Goal: Transaction & Acquisition: Book appointment/travel/reservation

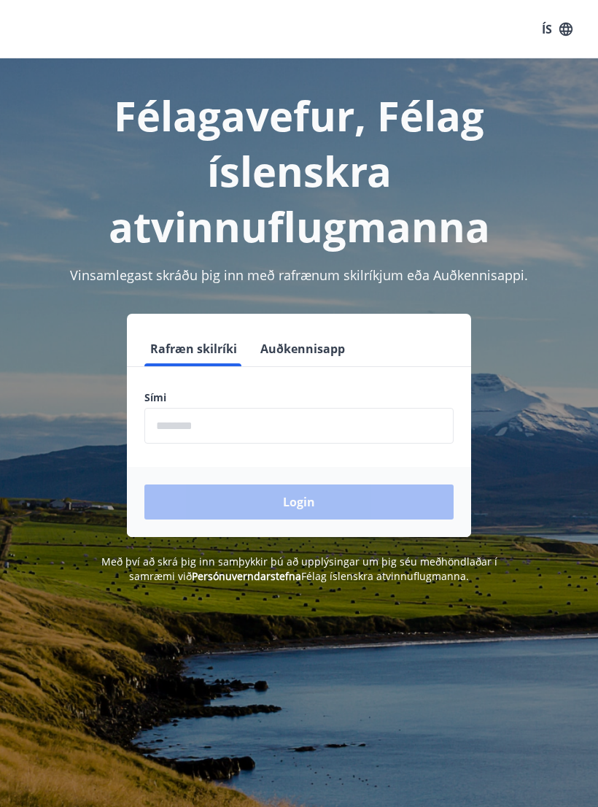
click at [353, 420] on input "phone" at bounding box center [298, 426] width 309 height 36
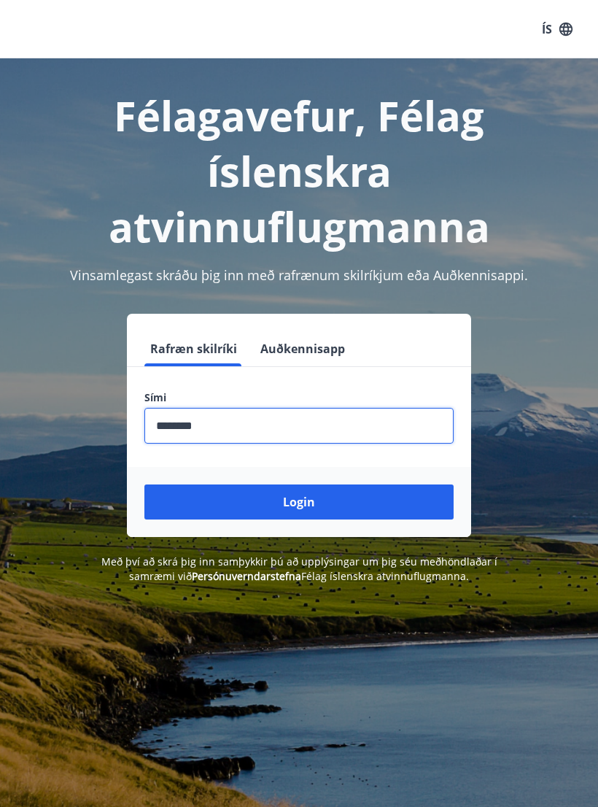
type input "********"
click at [417, 494] on button "Login" at bounding box center [298, 501] width 309 height 35
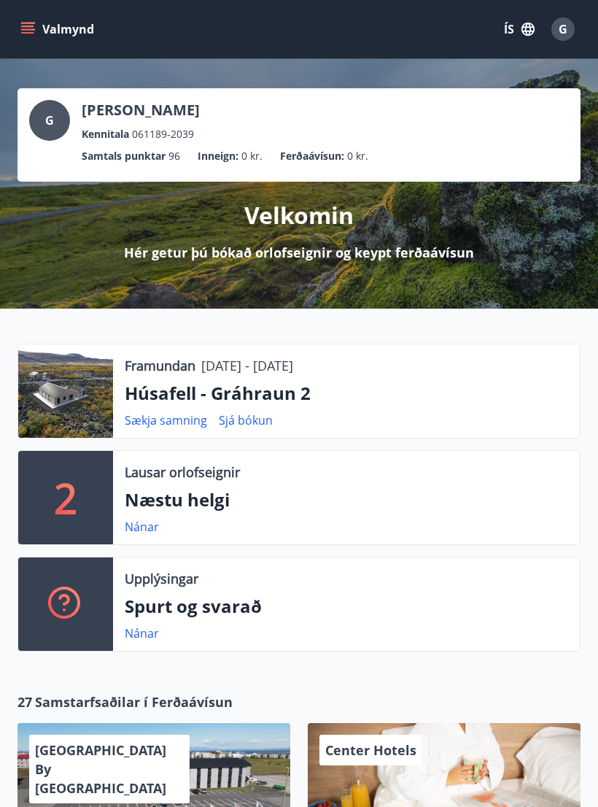
click at [26, 41] on button "Valmynd" at bounding box center [59, 29] width 82 height 26
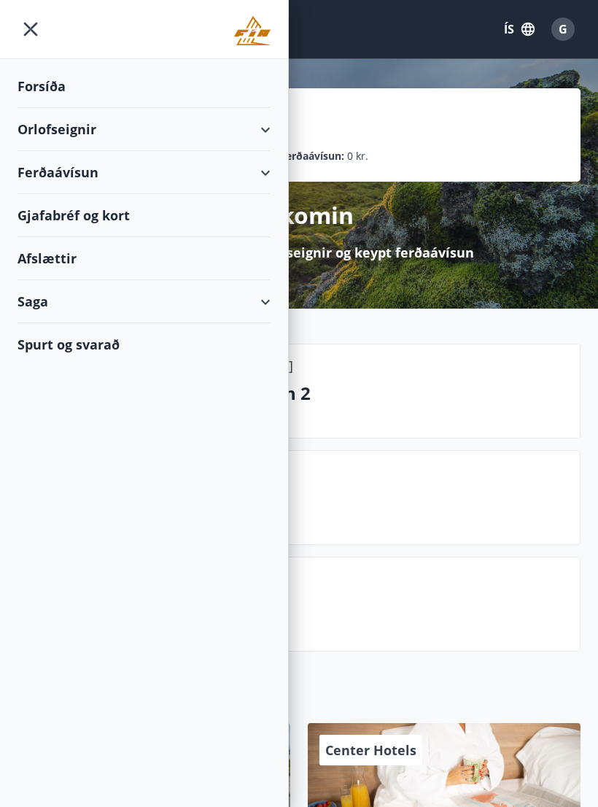
click at [266, 129] on div "Orlofseignir" at bounding box center [144, 129] width 253 height 43
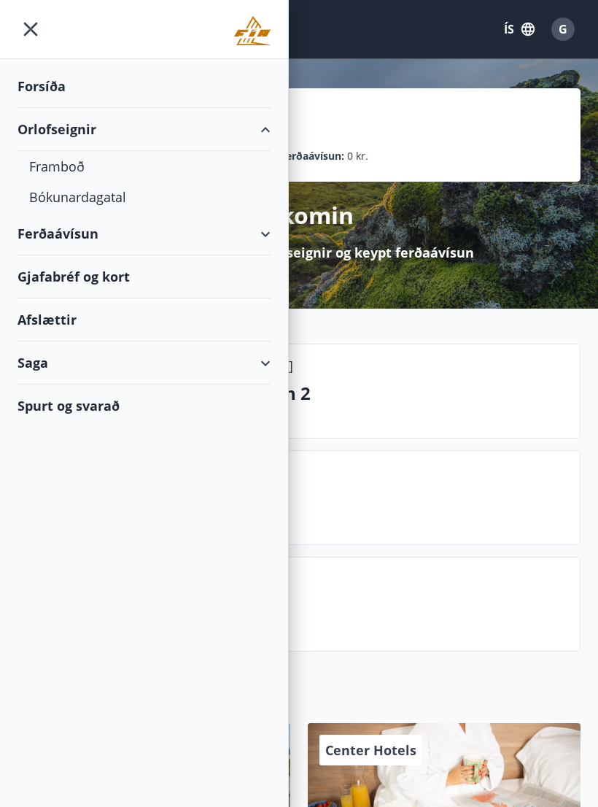
click at [82, 166] on div "Framboð" at bounding box center [144, 166] width 230 height 31
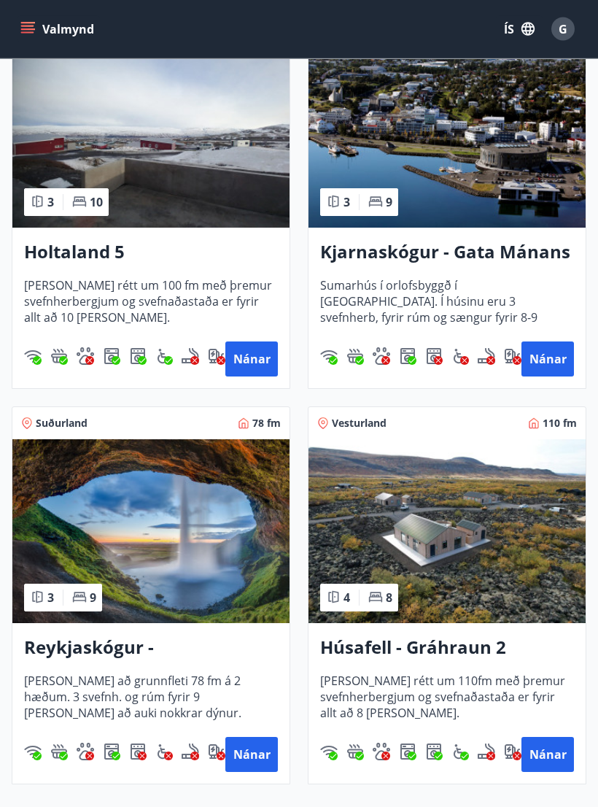
scroll to position [890, 0]
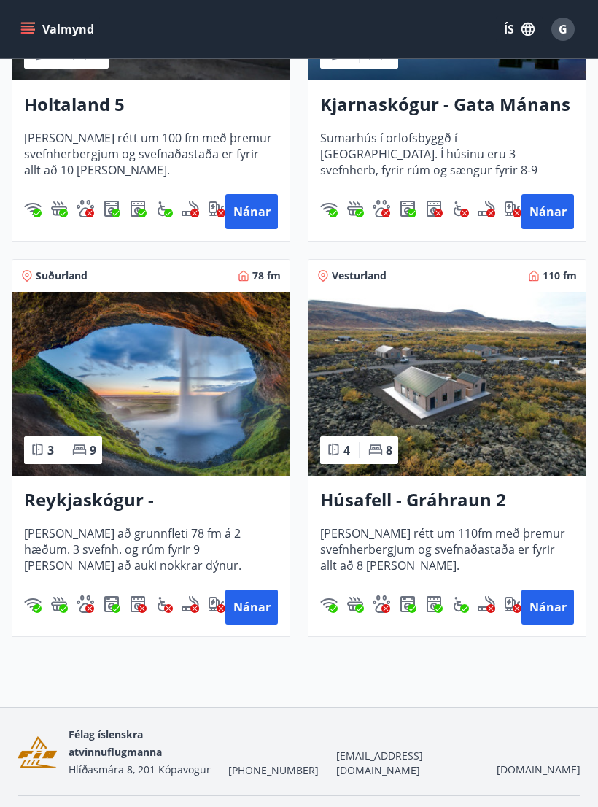
click at [553, 608] on button "Nánar" at bounding box center [548, 607] width 53 height 35
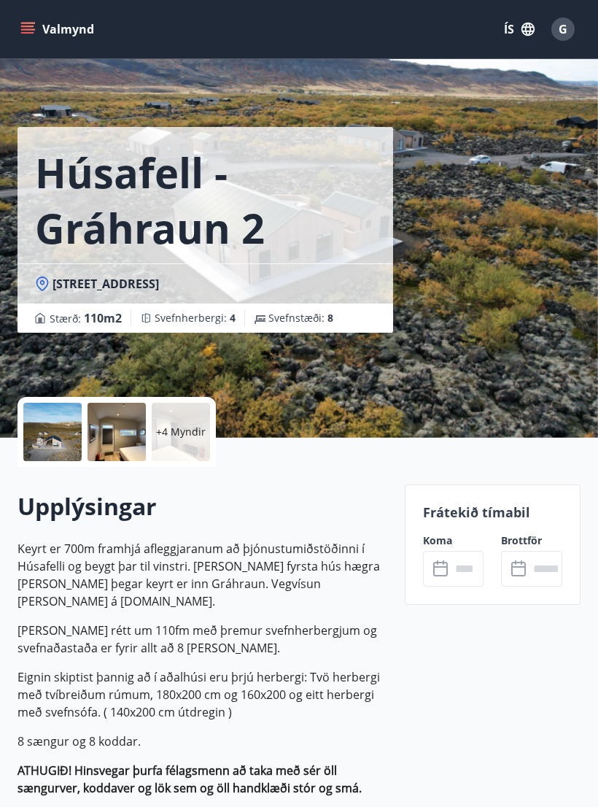
click at [60, 437] on div at bounding box center [52, 432] width 58 height 58
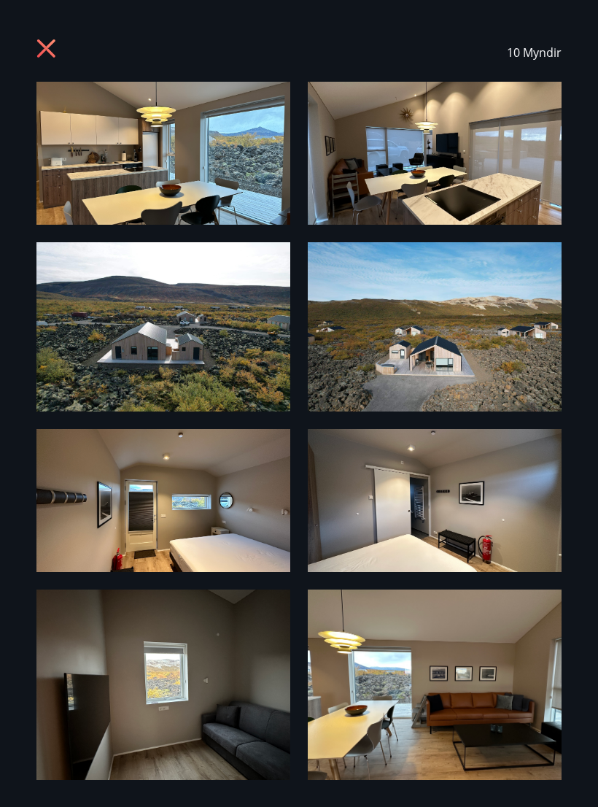
click at [247, 188] on img at bounding box center [163, 153] width 254 height 143
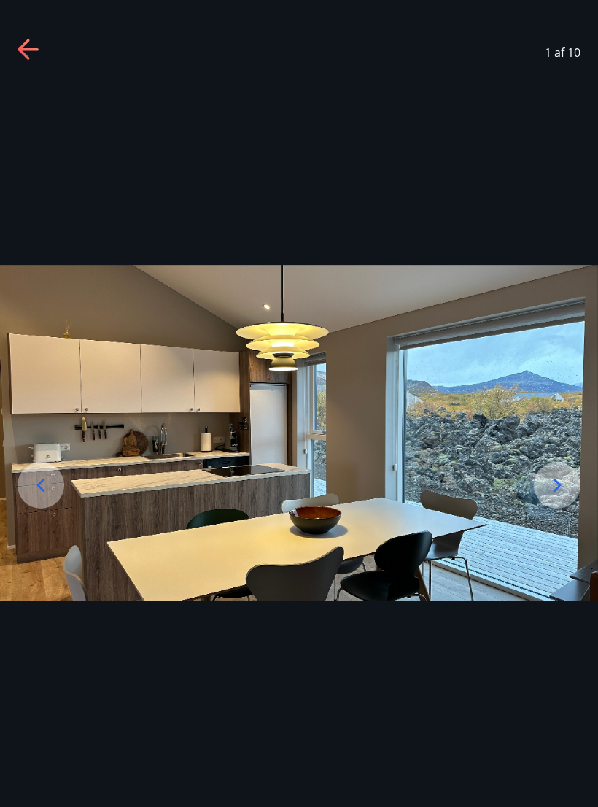
click at [560, 497] on icon at bounding box center [557, 485] width 23 height 23
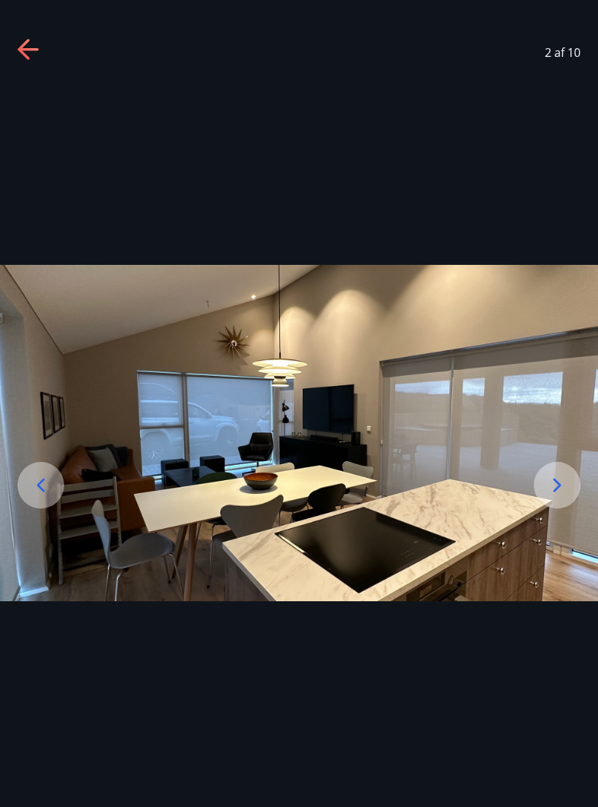
click at [557, 492] on icon at bounding box center [558, 486] width 8 height 14
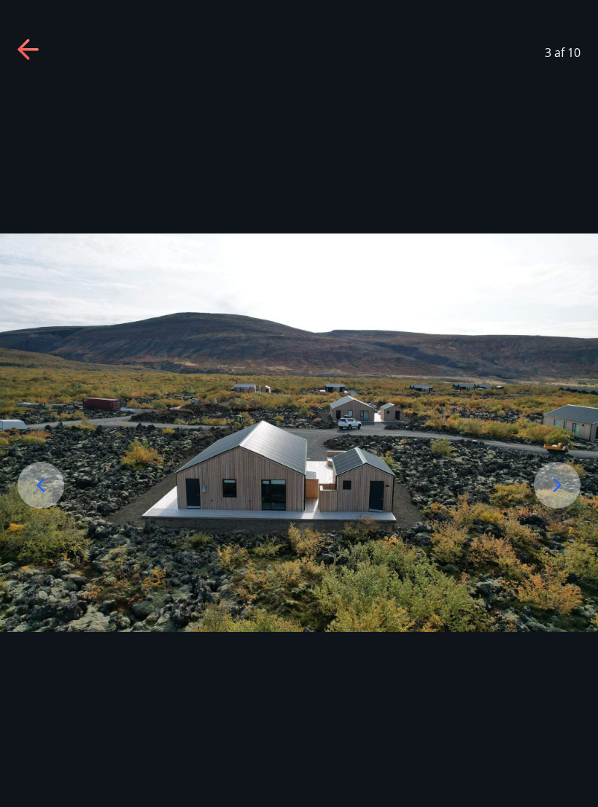
click at [558, 492] on icon at bounding box center [558, 486] width 8 height 14
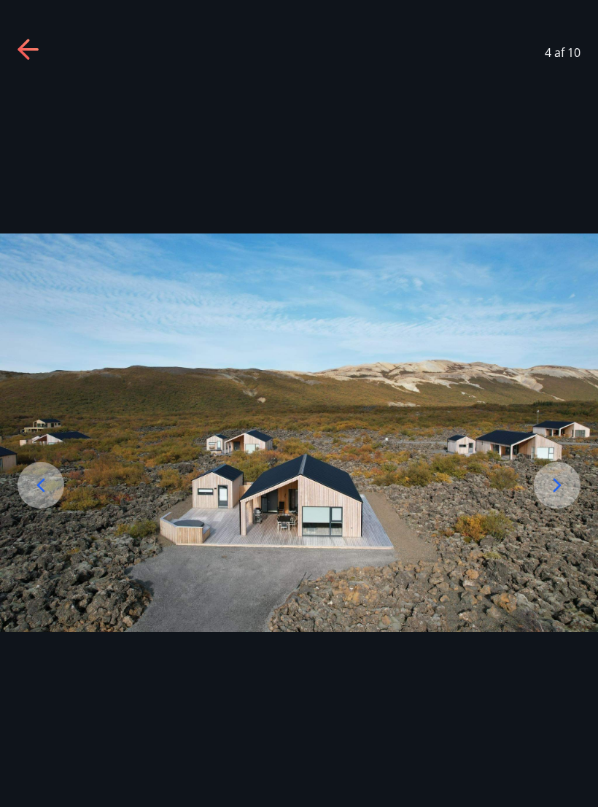
click at [556, 492] on icon at bounding box center [558, 486] width 8 height 14
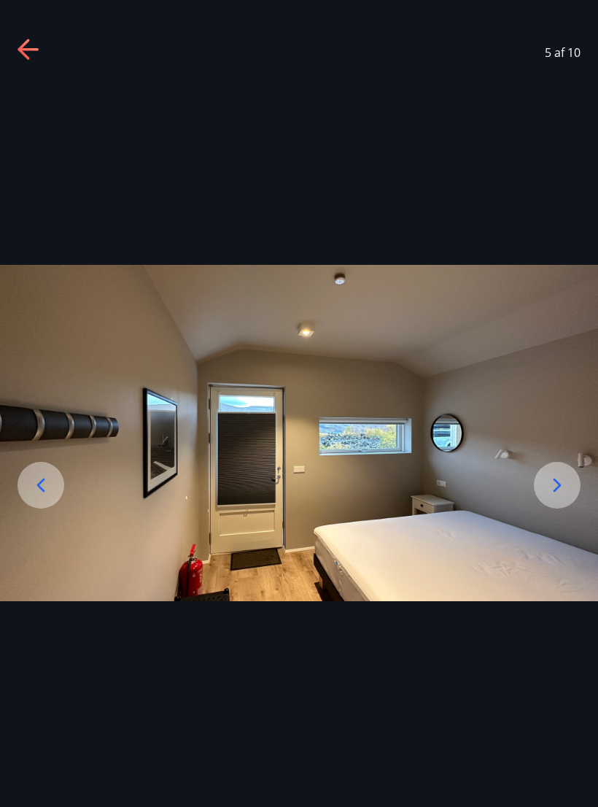
click at [557, 491] on icon at bounding box center [557, 485] width 23 height 23
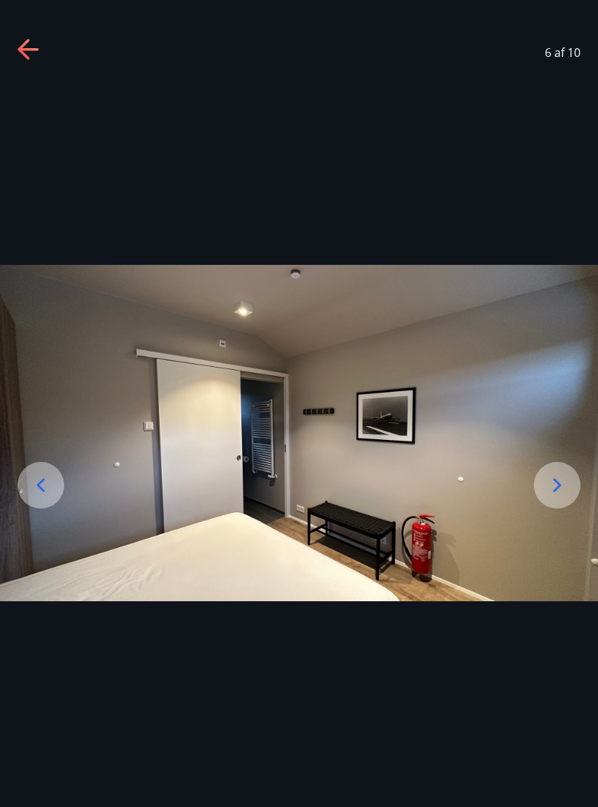
click at [560, 494] on icon at bounding box center [557, 485] width 23 height 23
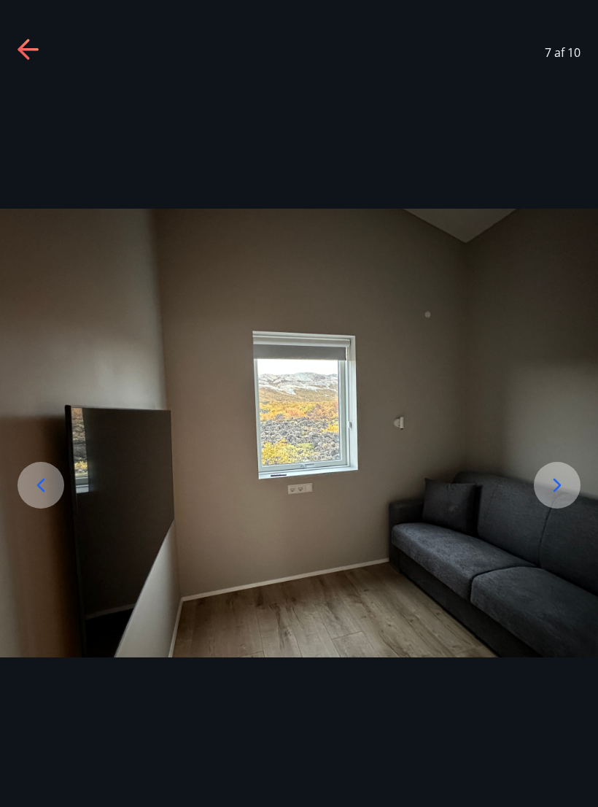
click at [555, 497] on icon at bounding box center [557, 485] width 23 height 23
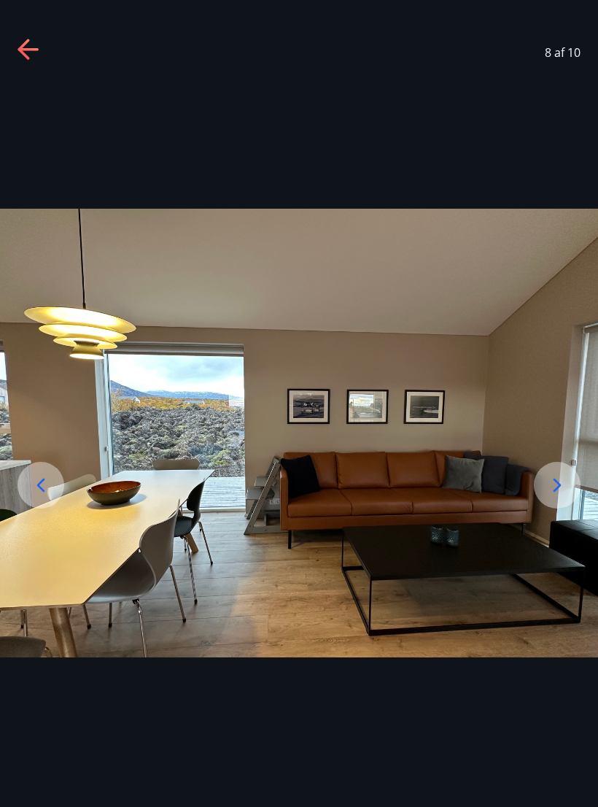
click at [555, 497] on icon at bounding box center [557, 485] width 23 height 23
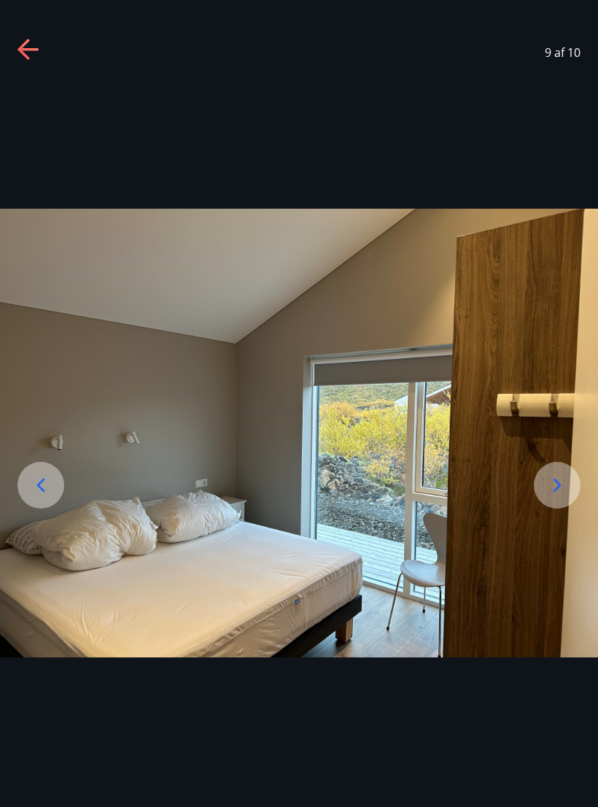
click at [47, 492] on icon at bounding box center [40, 485] width 23 height 23
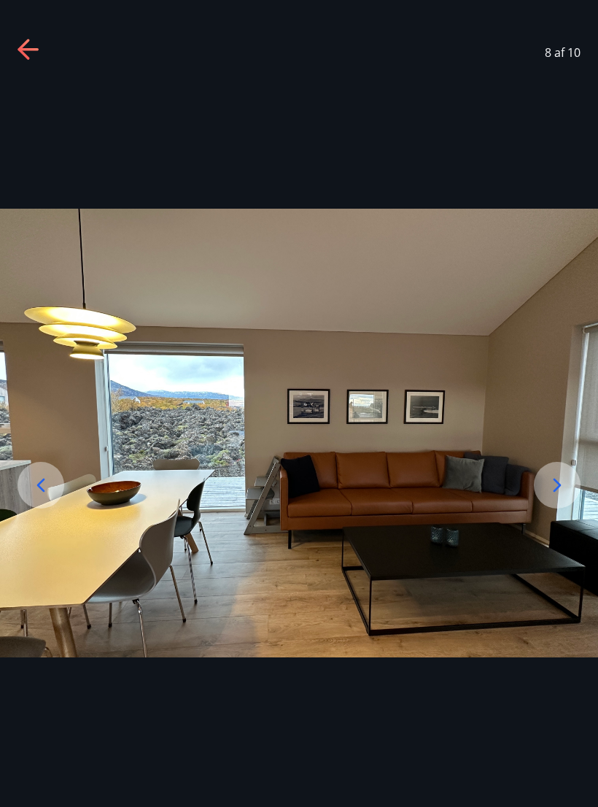
click at [551, 494] on icon at bounding box center [557, 485] width 23 height 23
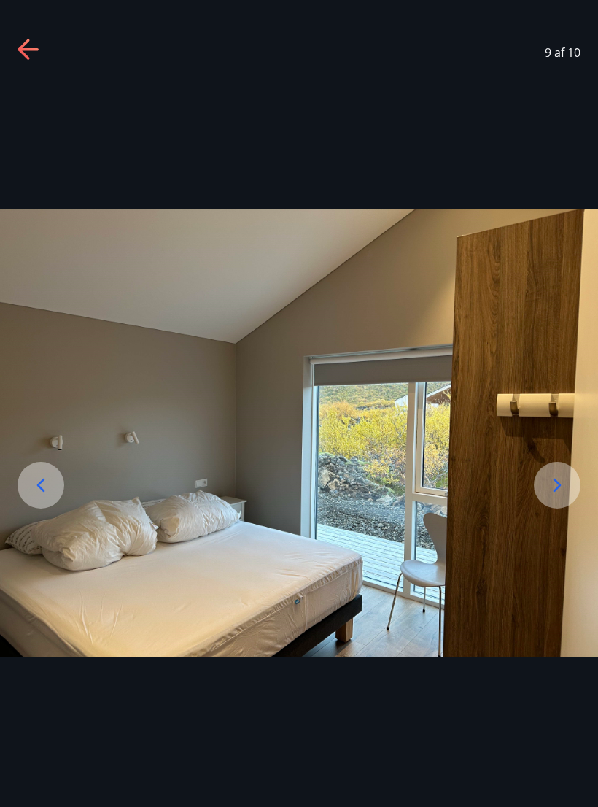
click at [553, 489] on icon at bounding box center [557, 485] width 23 height 23
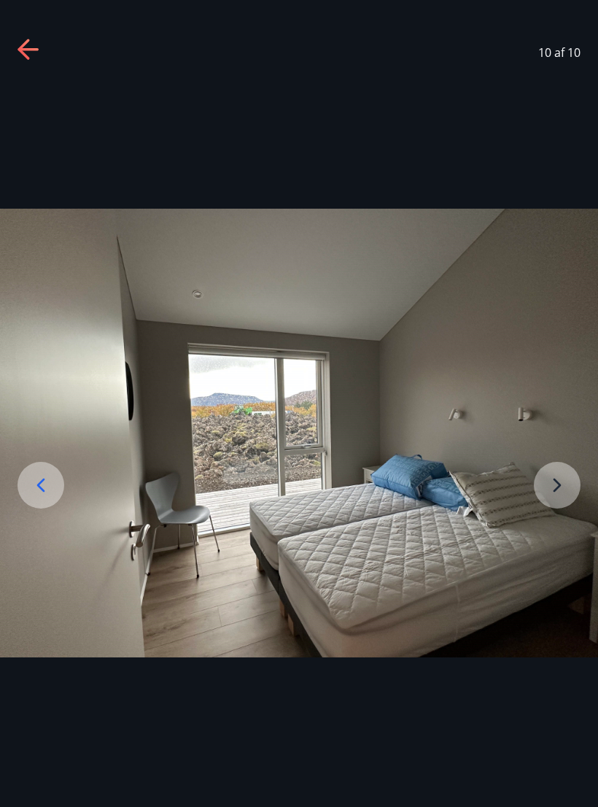
click at [555, 491] on img at bounding box center [299, 433] width 598 height 449
click at [554, 492] on img at bounding box center [299, 433] width 598 height 449
click at [30, 55] on icon at bounding box center [29, 50] width 23 height 23
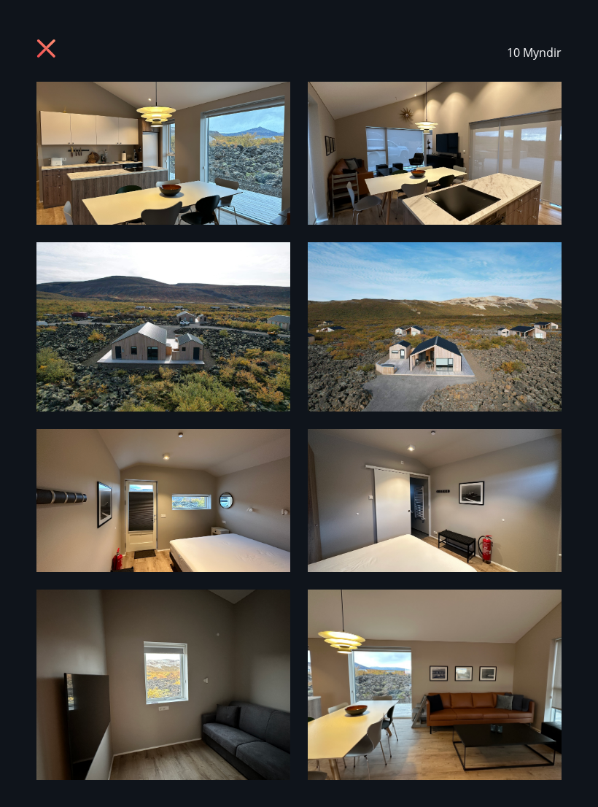
click at [54, 50] on icon at bounding box center [47, 50] width 23 height 23
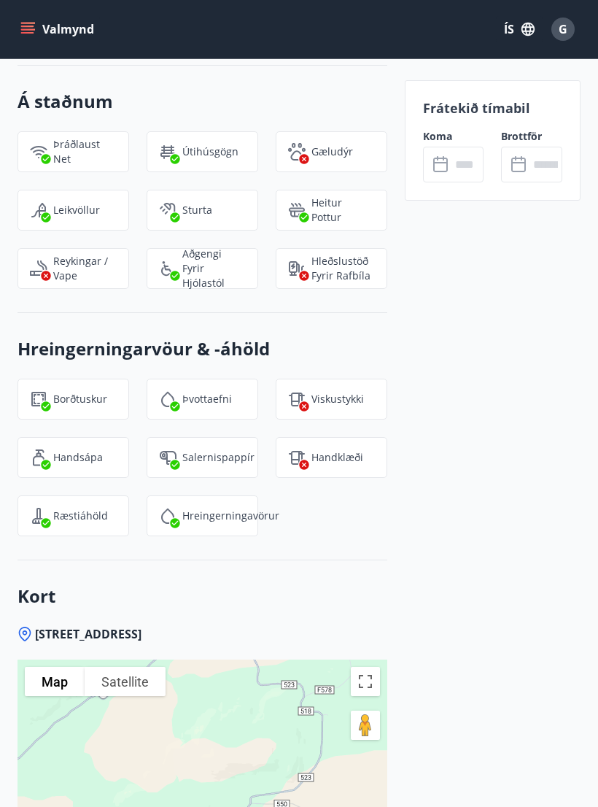
scroll to position [2227, 0]
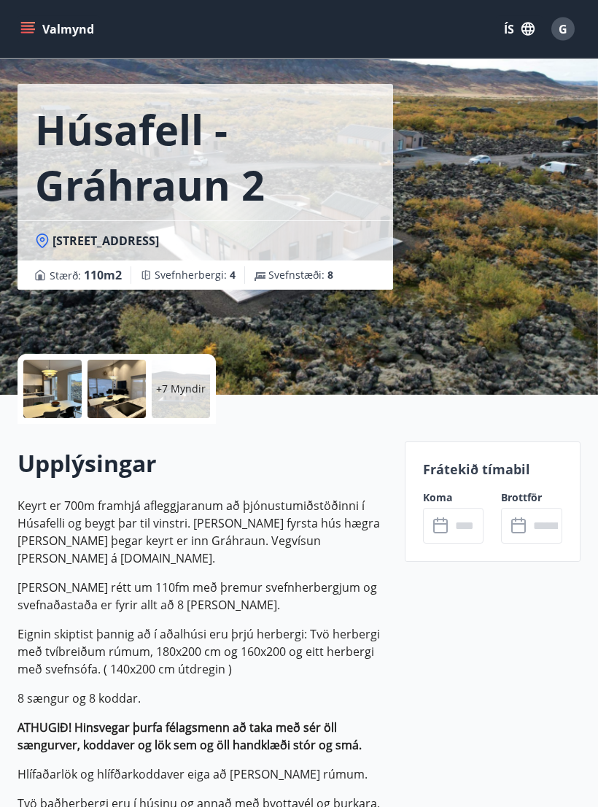
click at [53, 373] on div at bounding box center [52, 389] width 58 height 58
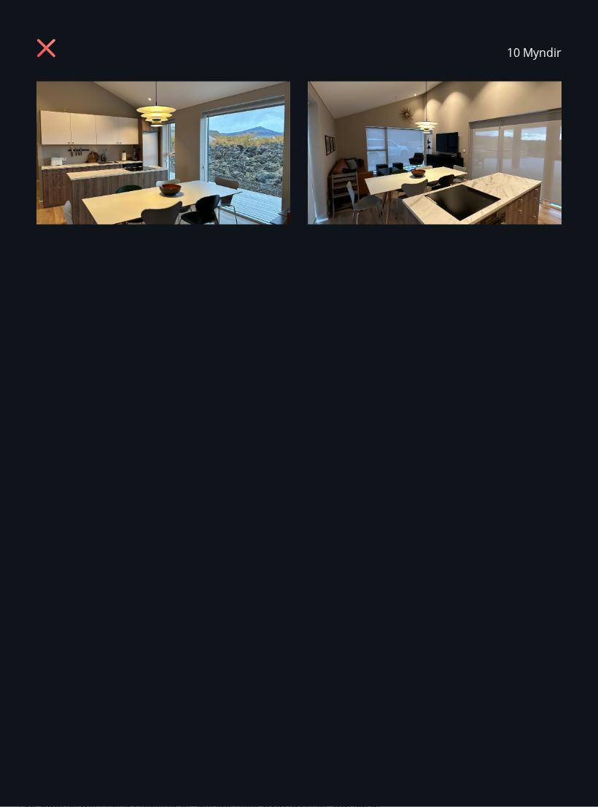
scroll to position [43, 0]
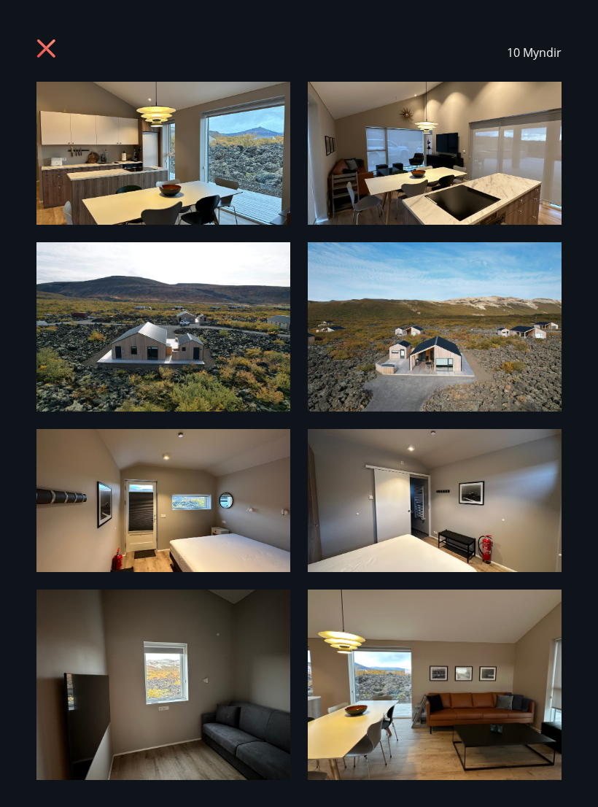
click at [226, 198] on img at bounding box center [163, 153] width 254 height 143
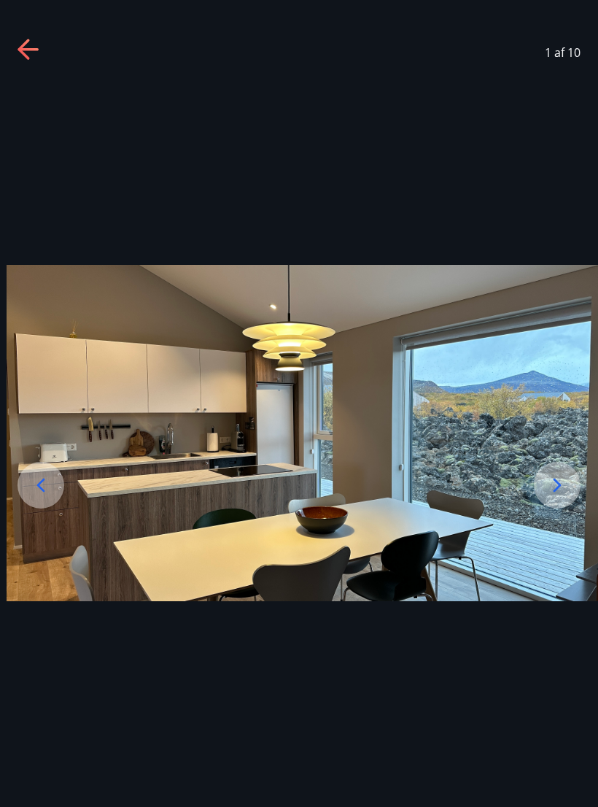
click at [270, 445] on img at bounding box center [306, 433] width 598 height 336
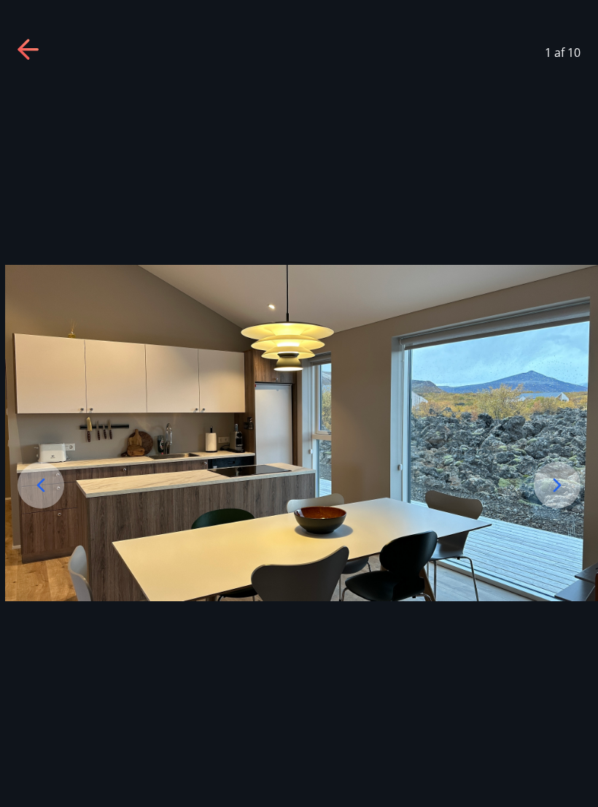
click at [260, 452] on img at bounding box center [304, 433] width 598 height 336
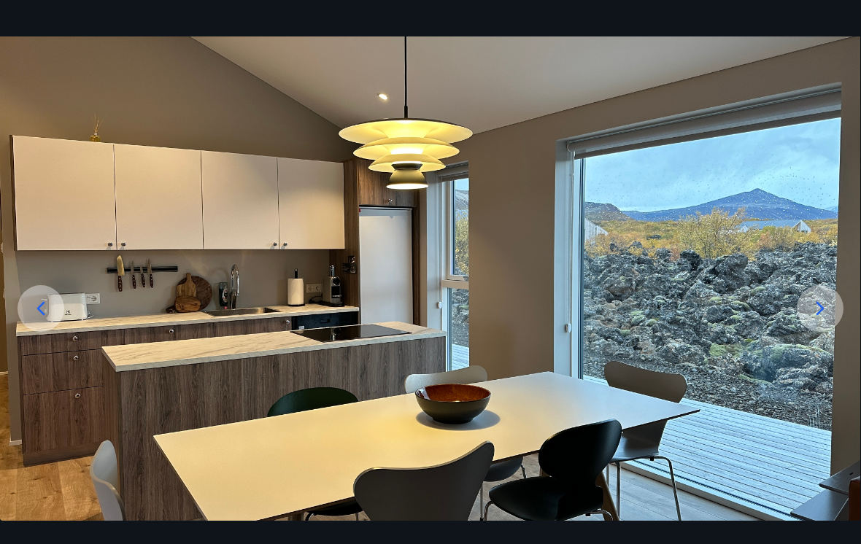
scroll to position [45, 0]
click at [598, 320] on icon at bounding box center [819, 308] width 23 height 23
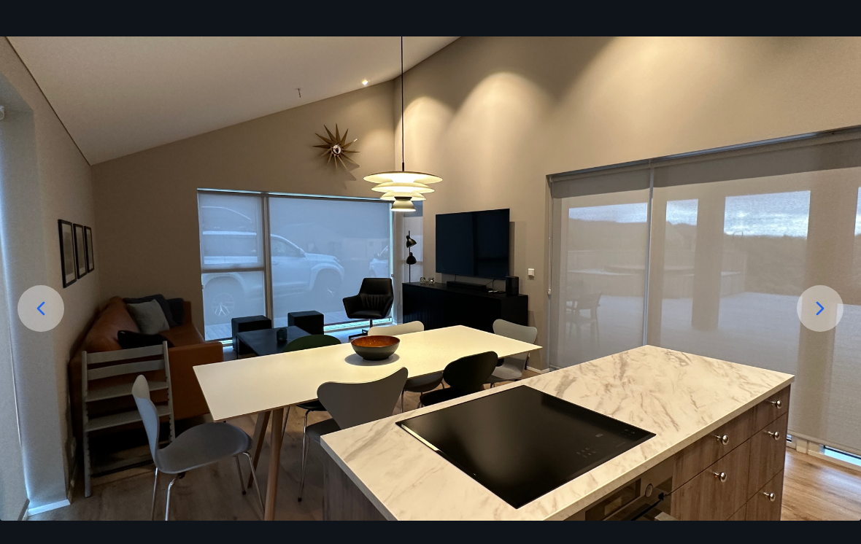
click at [598, 322] on div at bounding box center [820, 308] width 47 height 47
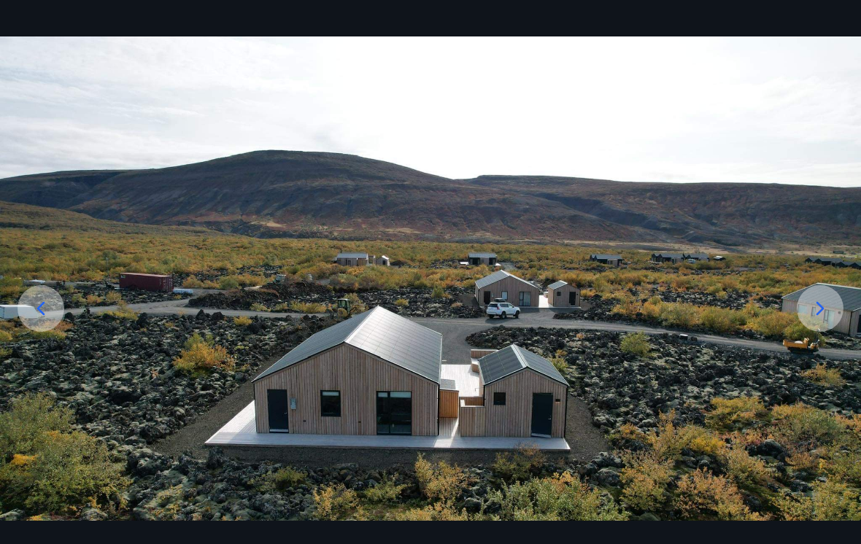
click at [598, 320] on icon at bounding box center [819, 308] width 23 height 23
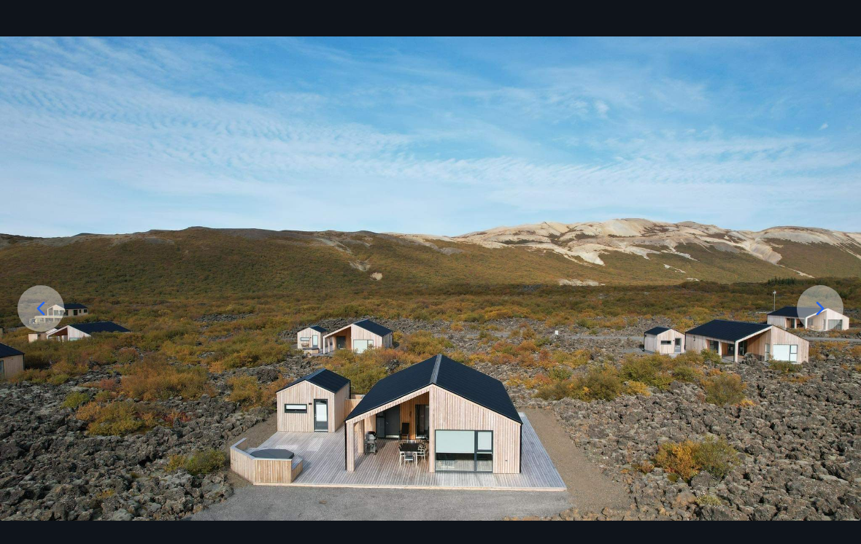
click at [598, 314] on icon at bounding box center [819, 308] width 23 height 23
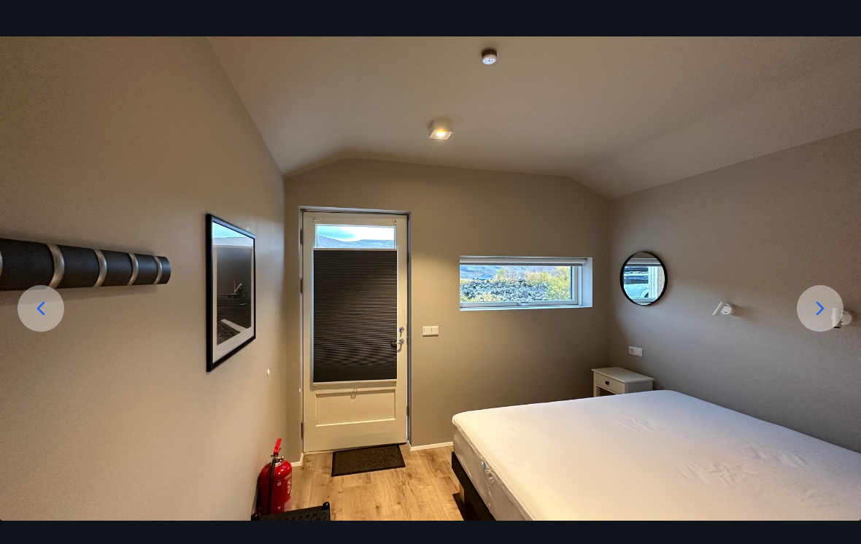
click at [598, 314] on icon at bounding box center [819, 308] width 23 height 23
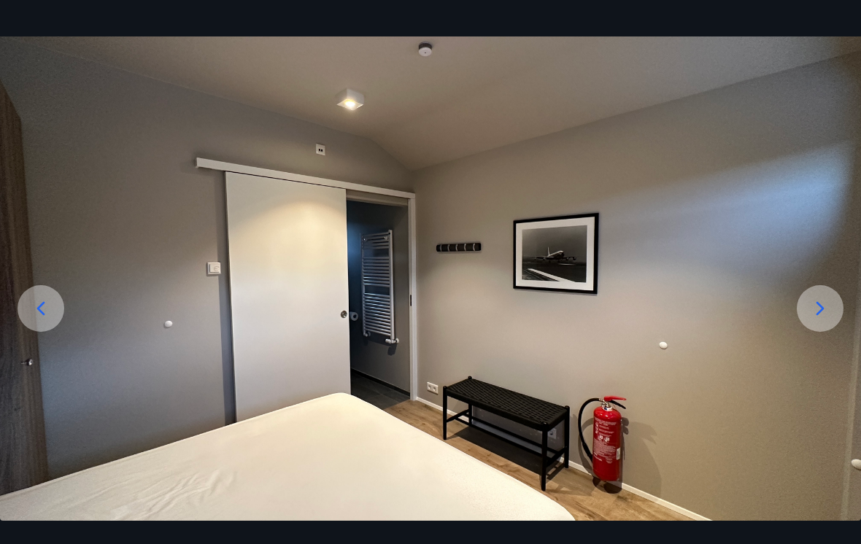
click at [598, 314] on icon at bounding box center [819, 308] width 23 height 23
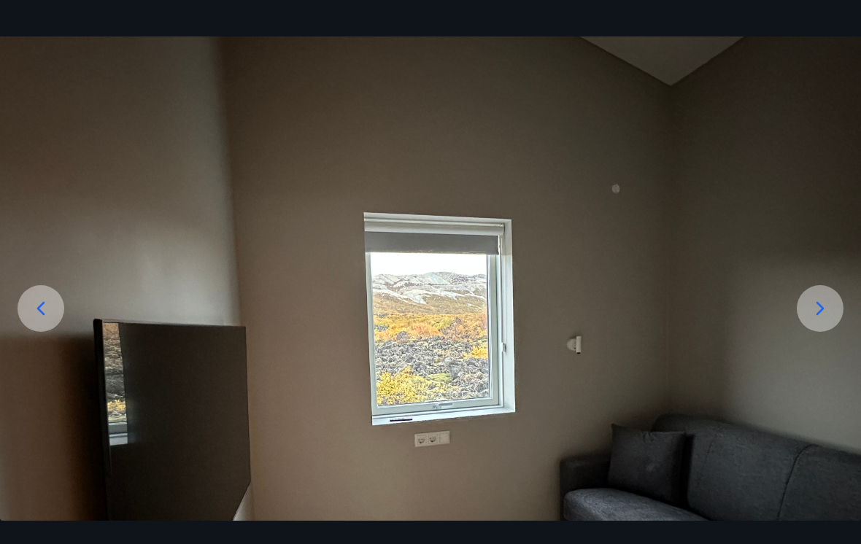
click at [598, 323] on div at bounding box center [820, 308] width 47 height 47
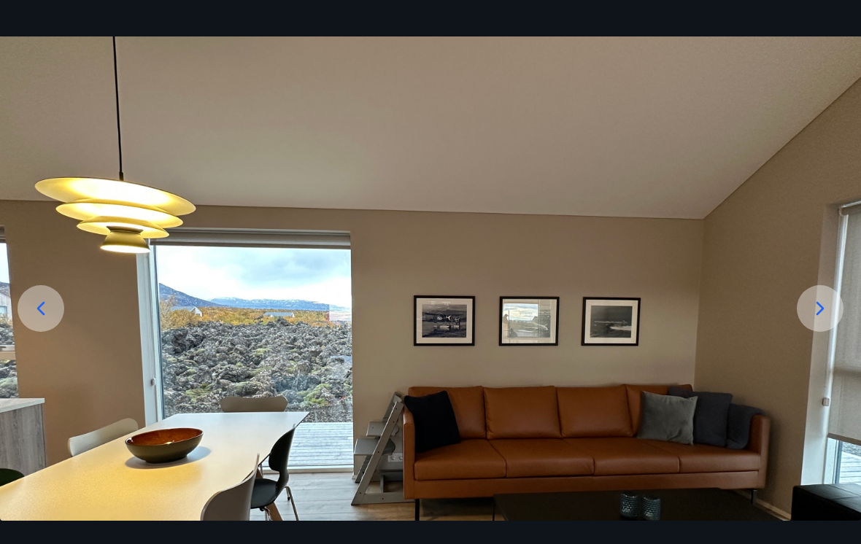
click at [598, 320] on icon at bounding box center [819, 308] width 23 height 23
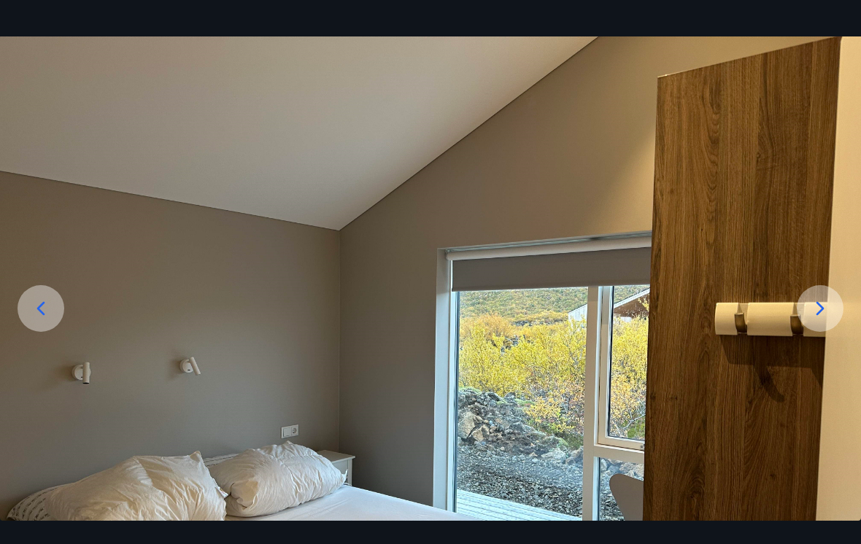
click at [598, 316] on icon at bounding box center [819, 308] width 23 height 23
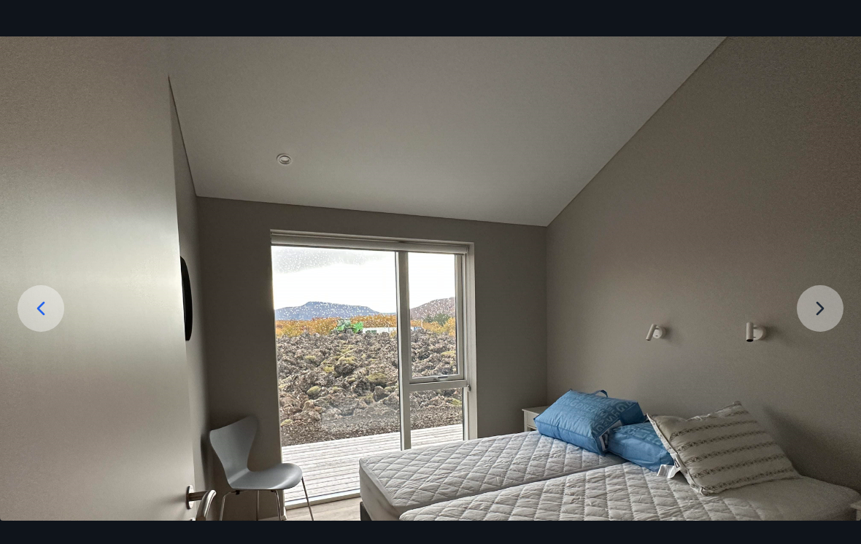
click at [598, 321] on img at bounding box center [430, 359] width 861 height 646
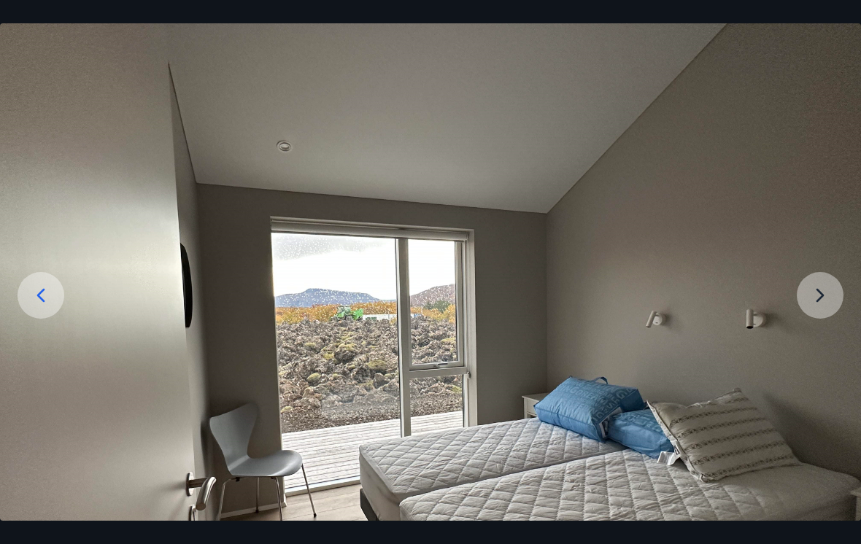
click at [598, 312] on img at bounding box center [430, 346] width 861 height 646
click at [598, 310] on img at bounding box center [430, 346] width 861 height 646
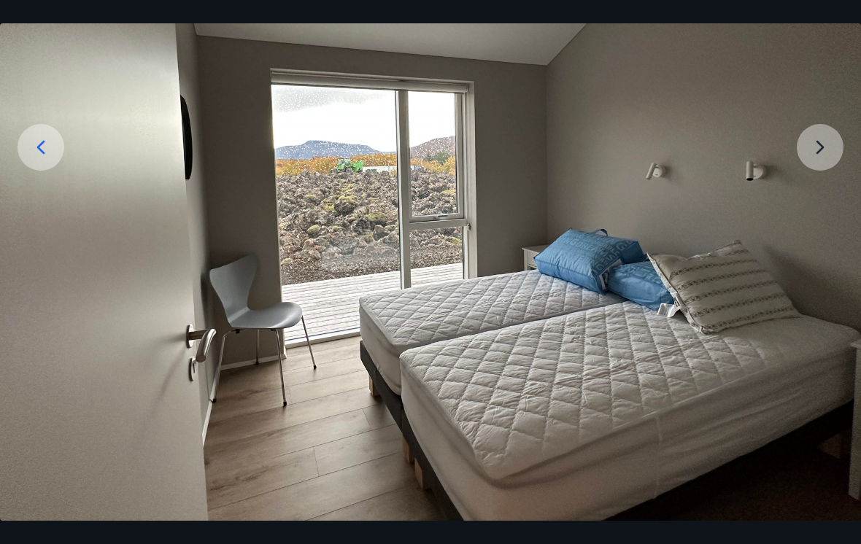
scroll to position [206, 0]
click at [598, 158] on img at bounding box center [430, 198] width 861 height 646
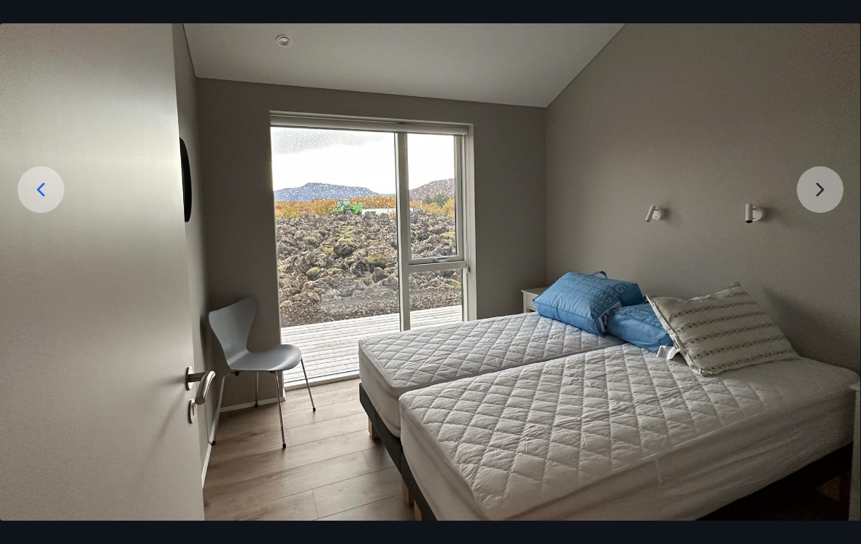
scroll to position [128, 0]
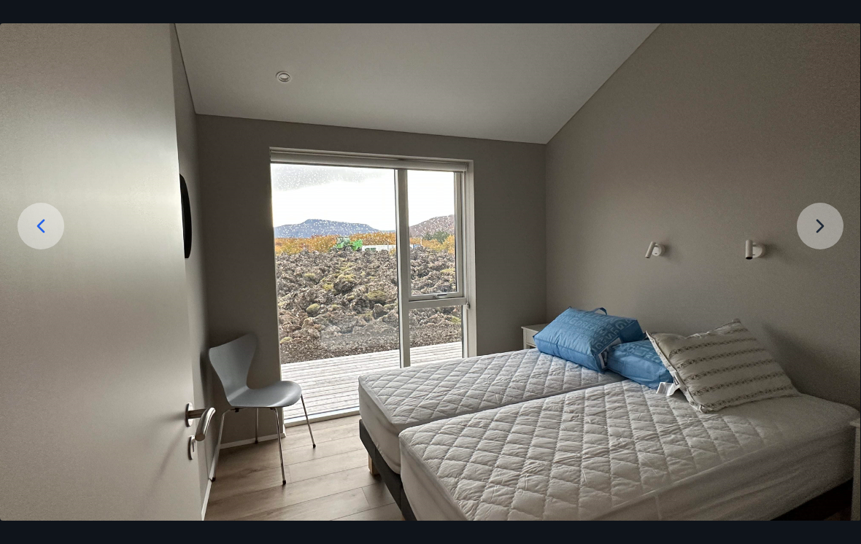
click at [598, 240] on img at bounding box center [429, 277] width 861 height 646
click at [598, 231] on img at bounding box center [429, 277] width 861 height 646
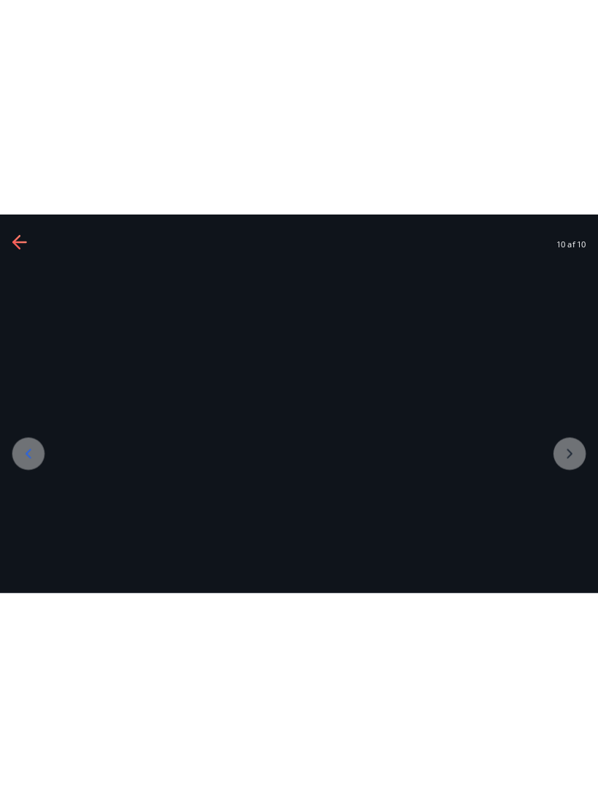
scroll to position [0, 0]
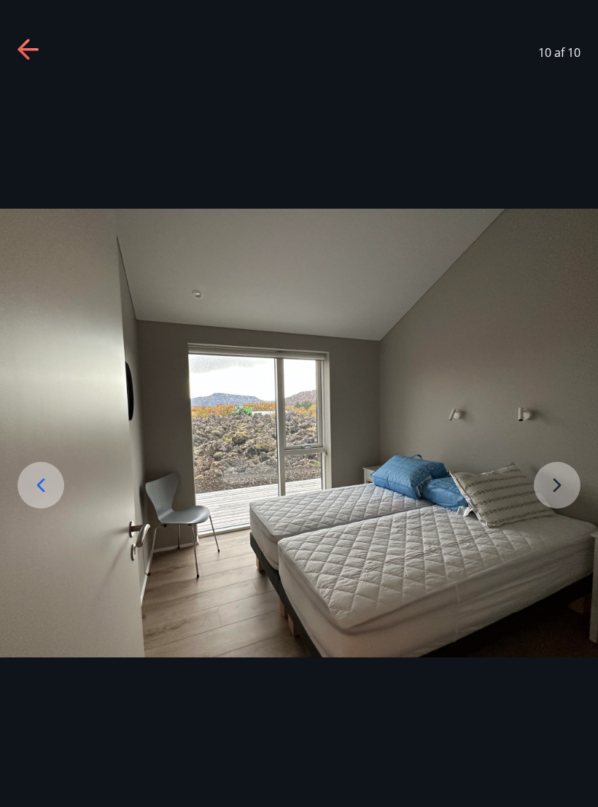
click at [39, 39] on icon at bounding box center [29, 50] width 23 height 23
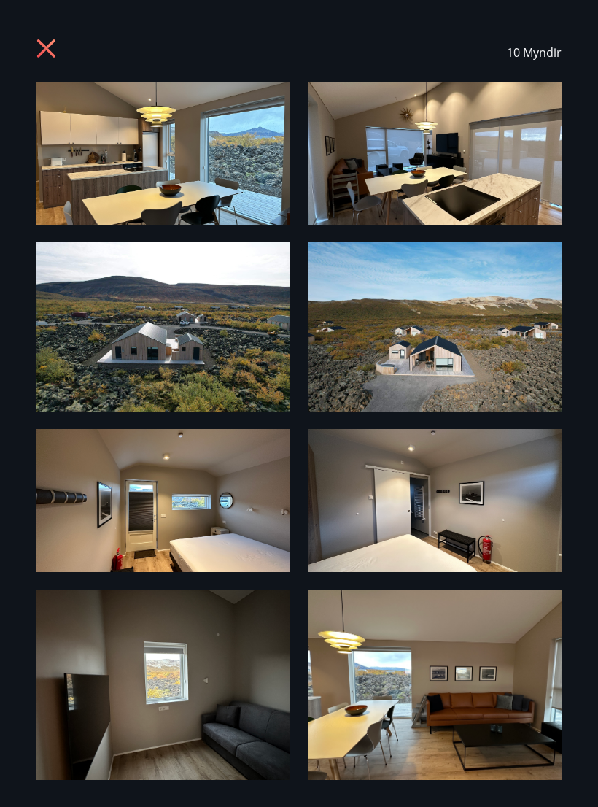
click at [38, 42] on icon at bounding box center [47, 50] width 23 height 23
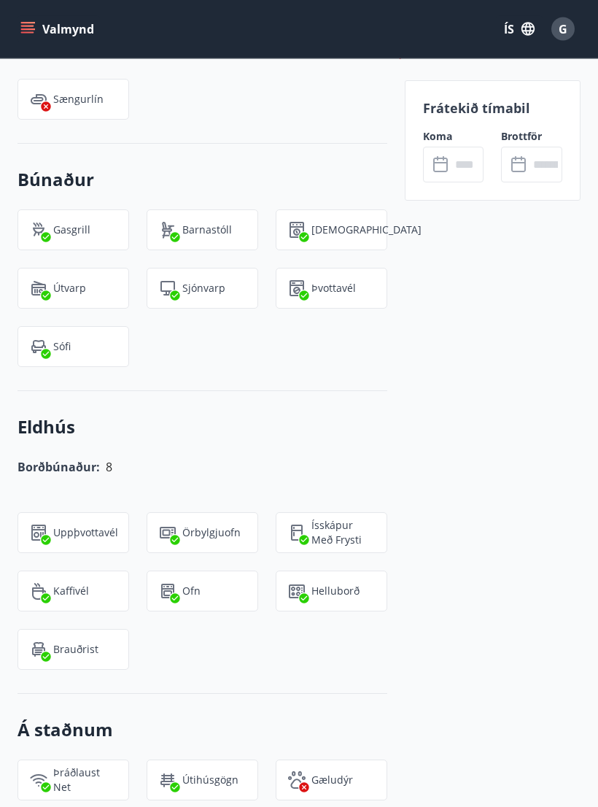
scroll to position [1598, 0]
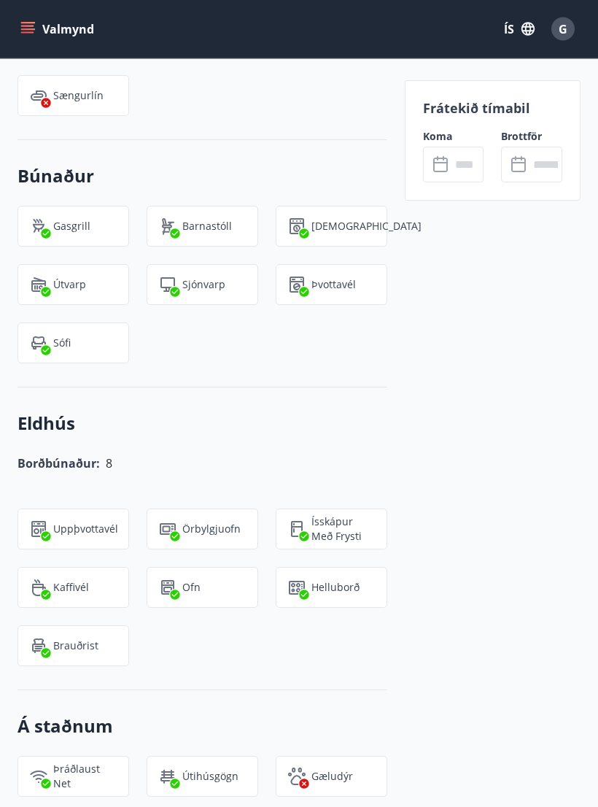
click at [92, 577] on div "Kaffivél" at bounding box center [74, 588] width 112 height 41
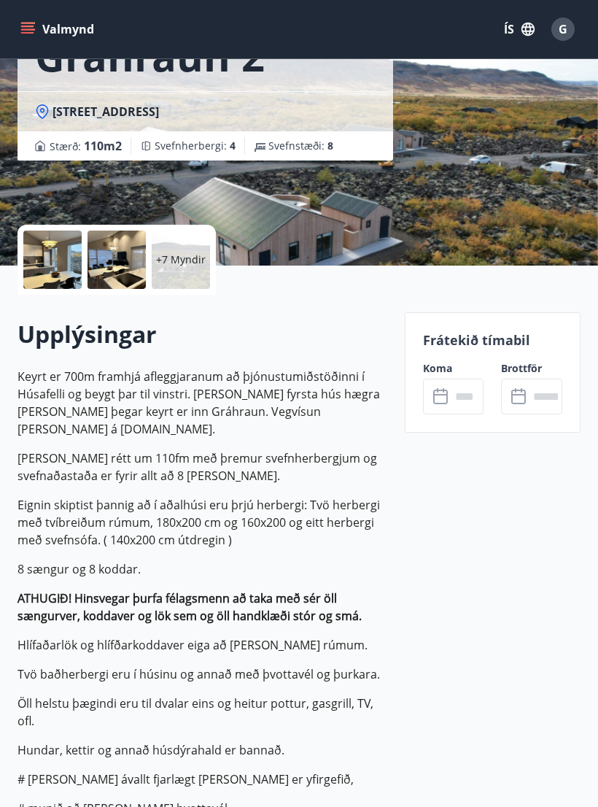
scroll to position [0, 0]
